Goal: Use online tool/utility: Utilize a website feature to perform a specific function

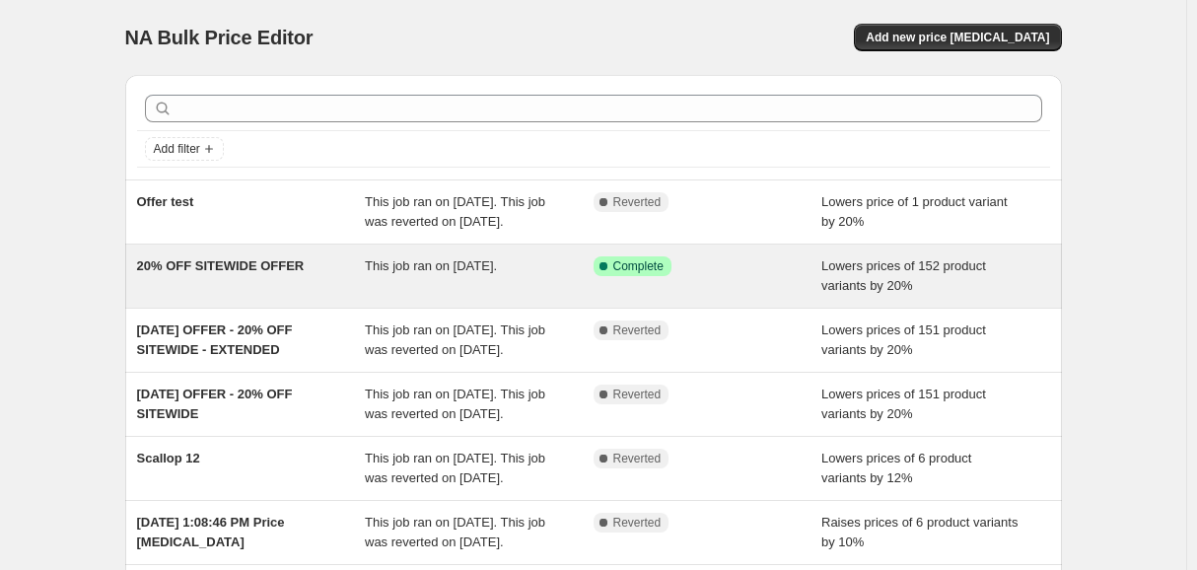
click at [271, 273] on span "20% OFF SITEWIDE OFFER" at bounding box center [221, 265] width 168 height 15
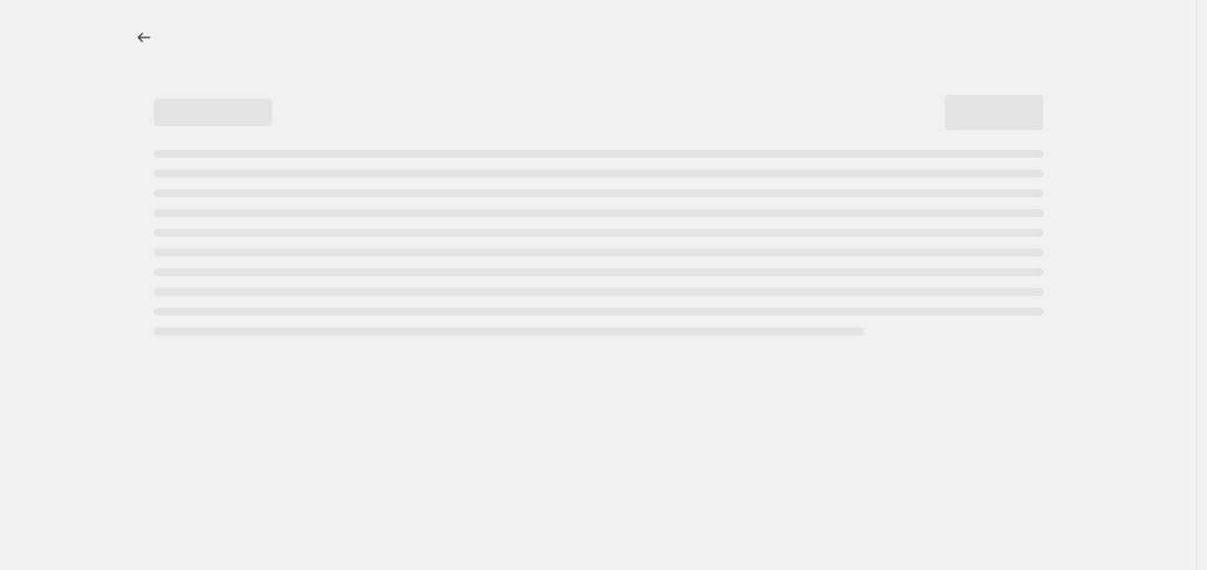
select select "percentage"
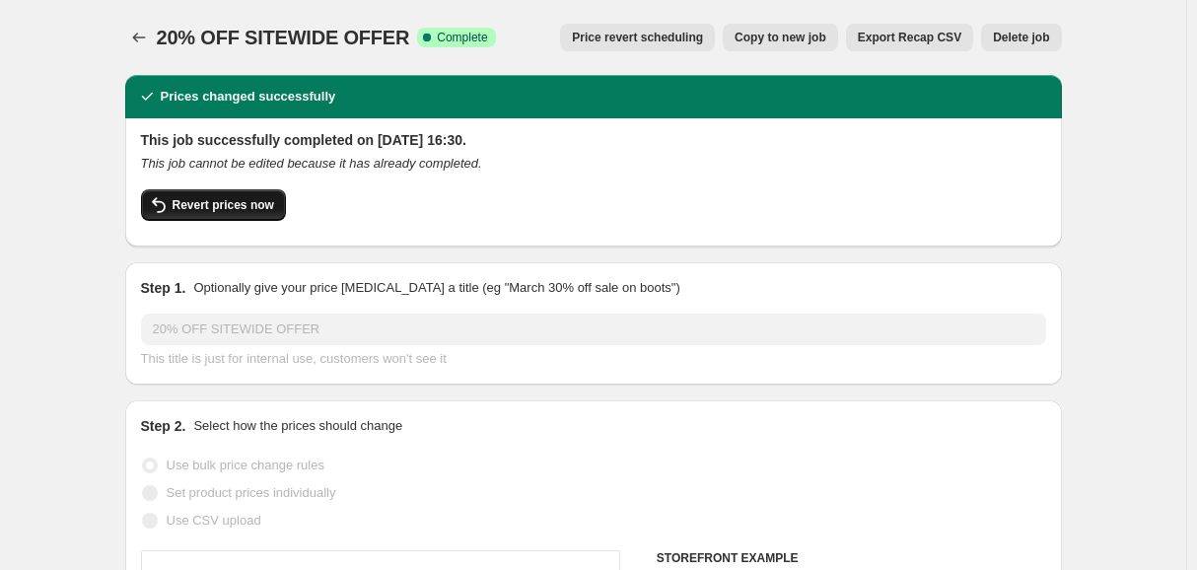
click at [225, 190] on button "Revert prices now" at bounding box center [213, 205] width 145 height 32
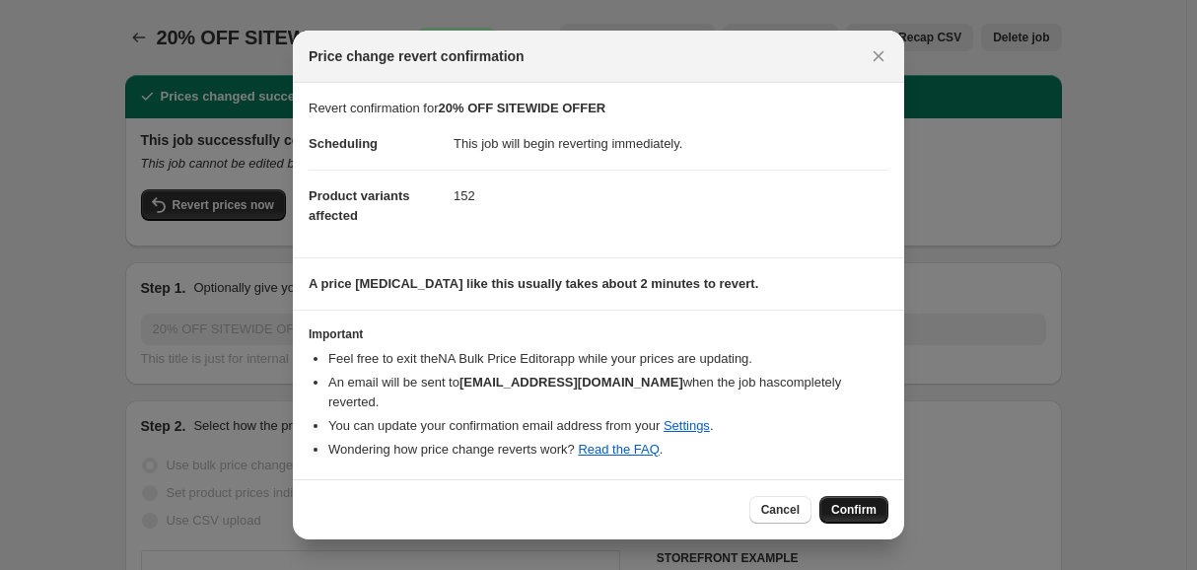
click at [843, 502] on span "Confirm" at bounding box center [853, 510] width 45 height 16
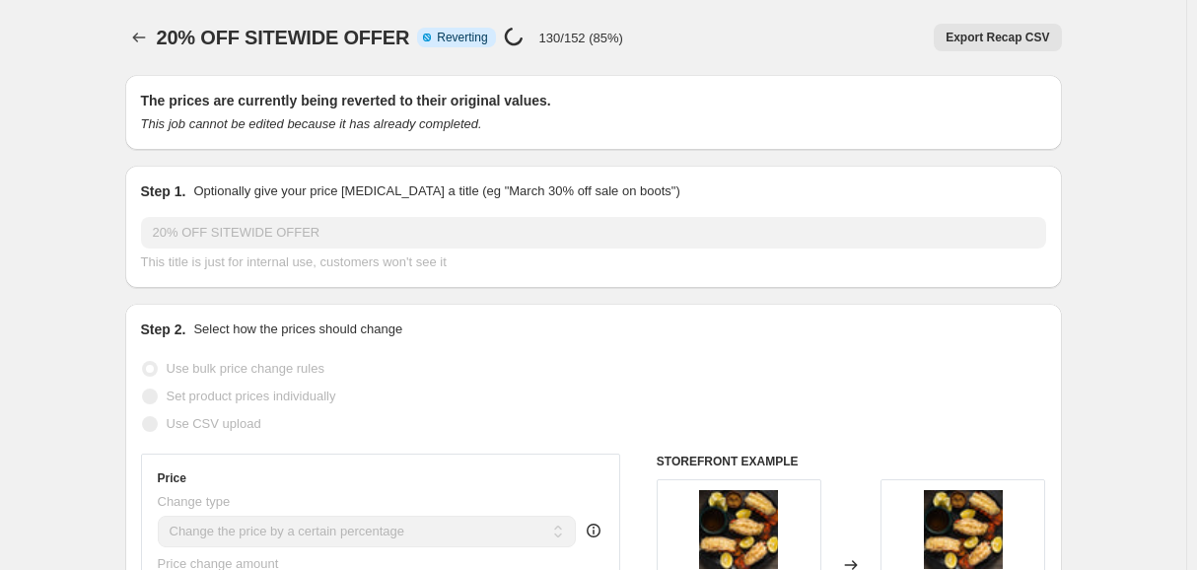
select select "percentage"
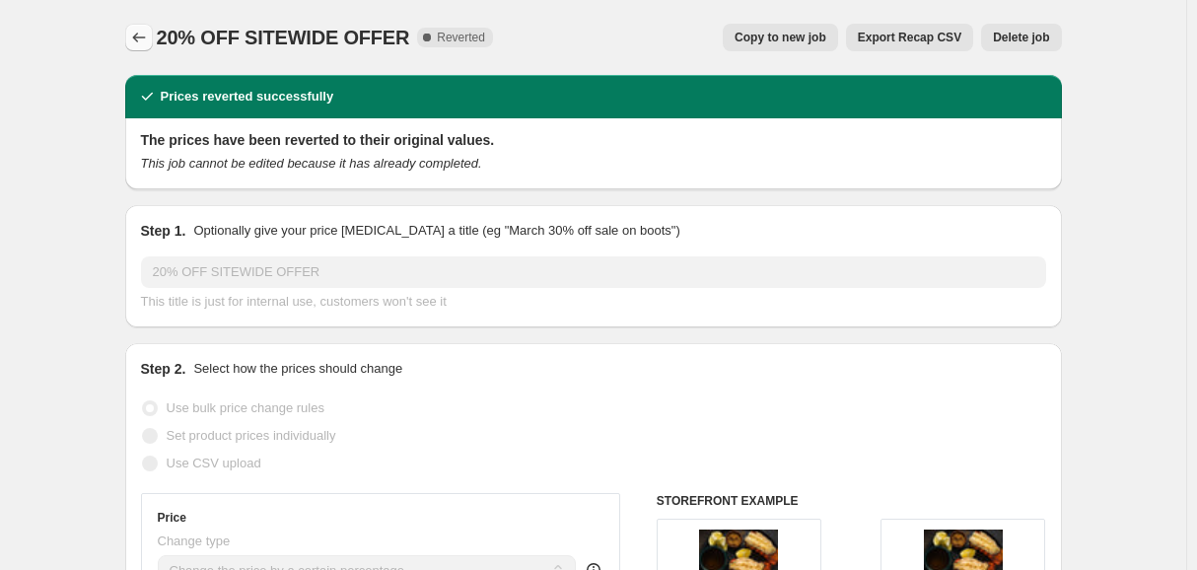
click at [129, 37] on button "Price change jobs" at bounding box center [139, 38] width 28 height 28
